Goal: Task Accomplishment & Management: Manage account settings

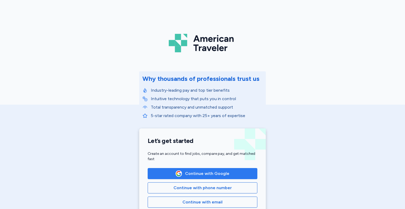
click at [205, 176] on span "Continue with Google" at bounding box center [207, 173] width 44 height 6
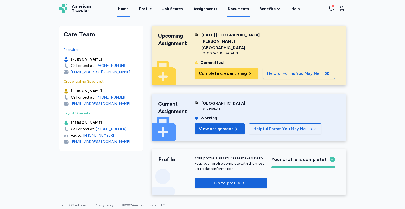
click at [237, 12] on link "Documents" at bounding box center [238, 9] width 23 height 16
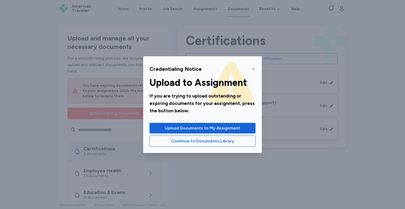
click at [253, 69] on icon at bounding box center [254, 69] width 4 height 4
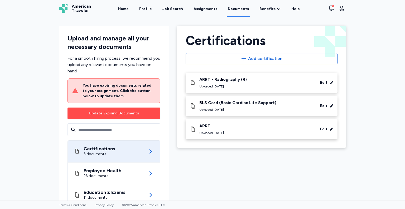
click at [131, 111] on div "Update Expiring Documents" at bounding box center [114, 113] width 50 height 5
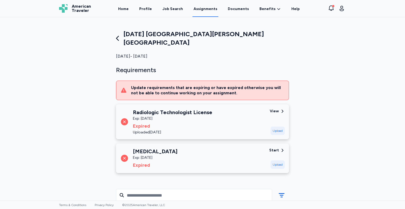
click at [274, 160] on div "Upload" at bounding box center [278, 164] width 14 height 8
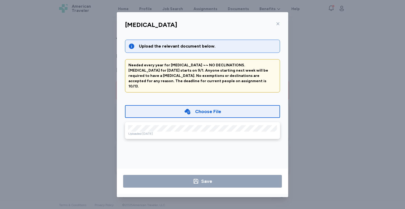
click at [195, 108] on div "Choose File" at bounding box center [202, 111] width 37 height 7
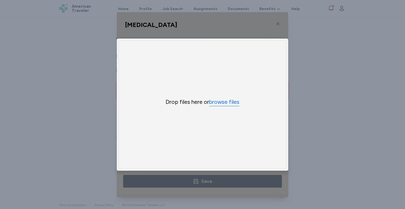
click at [217, 100] on button "browse files" at bounding box center [224, 102] width 30 height 8
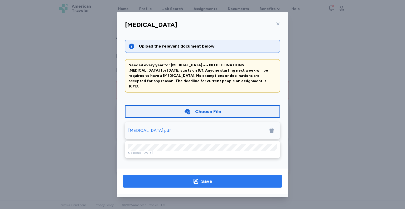
click at [202, 184] on div "Save" at bounding box center [206, 180] width 11 height 7
